Goal: Information Seeking & Learning: Learn about a topic

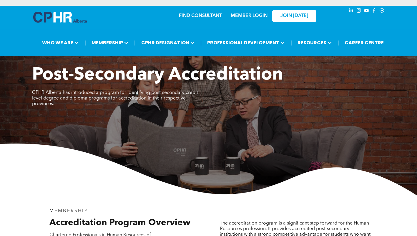
scroll to position [807, 0]
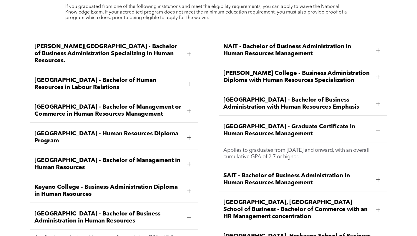
click at [282, 70] on span "Norquest College - Business Administration Diploma with Human Resources Special…" at bounding box center [297, 77] width 148 height 14
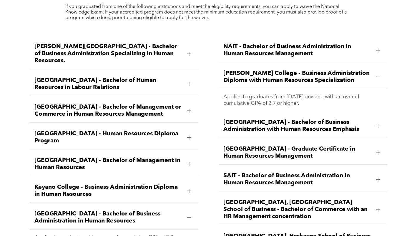
drag, startPoint x: 237, startPoint y: 58, endPoint x: 310, endPoint y: 89, distance: 79.1
click at [310, 89] on li "Norquest College - Business Administration Diploma with Human Resources Special…" at bounding box center [303, 88] width 169 height 46
copy li "Norquest College - Business Administration Diploma with Human Resources Special…"
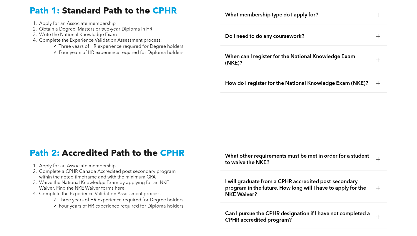
scroll to position [882, 0]
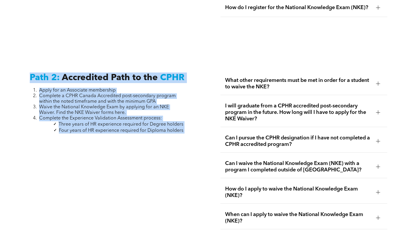
drag, startPoint x: 186, startPoint y: 129, endPoint x: 31, endPoint y: 74, distance: 165.2
copy div "Path 2: Accredited Path to the CPHR Apply for an Associate membership Complete …"
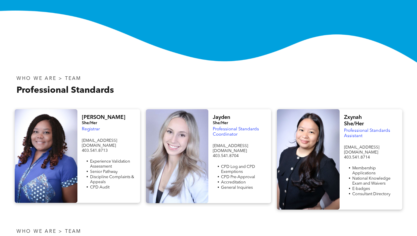
scroll to position [176, 0]
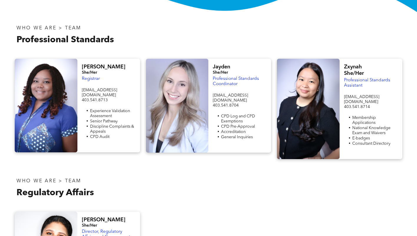
click at [202, 178] on div "WHO WE ARE > TEAM" at bounding box center [109, 181] width 187 height 7
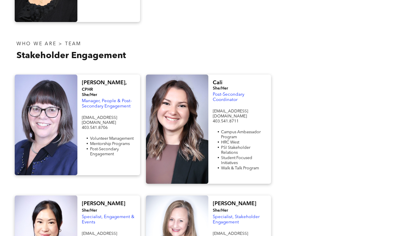
click at [114, 116] on span "[EMAIL_ADDRESS][DOMAIN_NAME]" at bounding box center [99, 120] width 35 height 9
copy span "[EMAIL_ADDRESS][DOMAIN_NAME]"
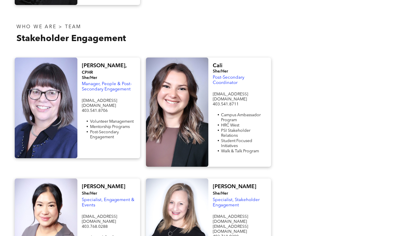
scroll to position [471, 0]
